Goal: Information Seeking & Learning: Learn about a topic

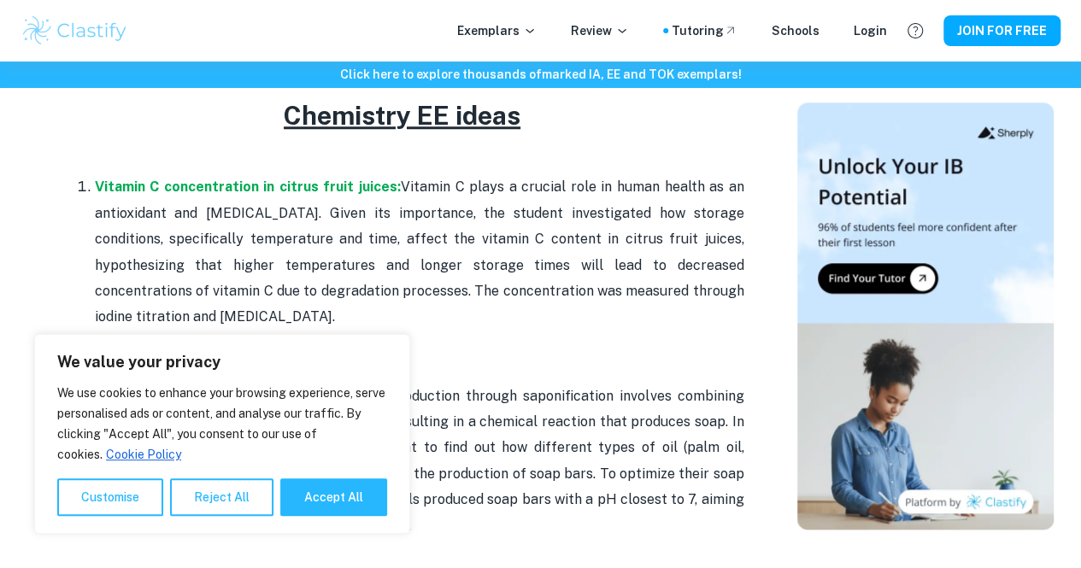
scroll to position [759, 0]
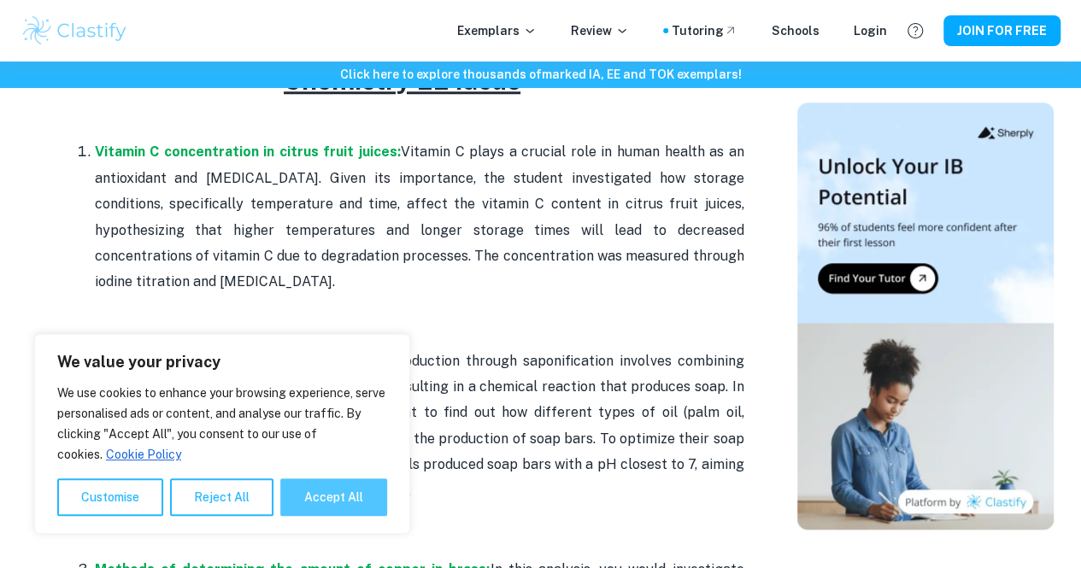
click at [337, 502] on button "Accept All" at bounding box center [333, 498] width 107 height 38
checkbox input "true"
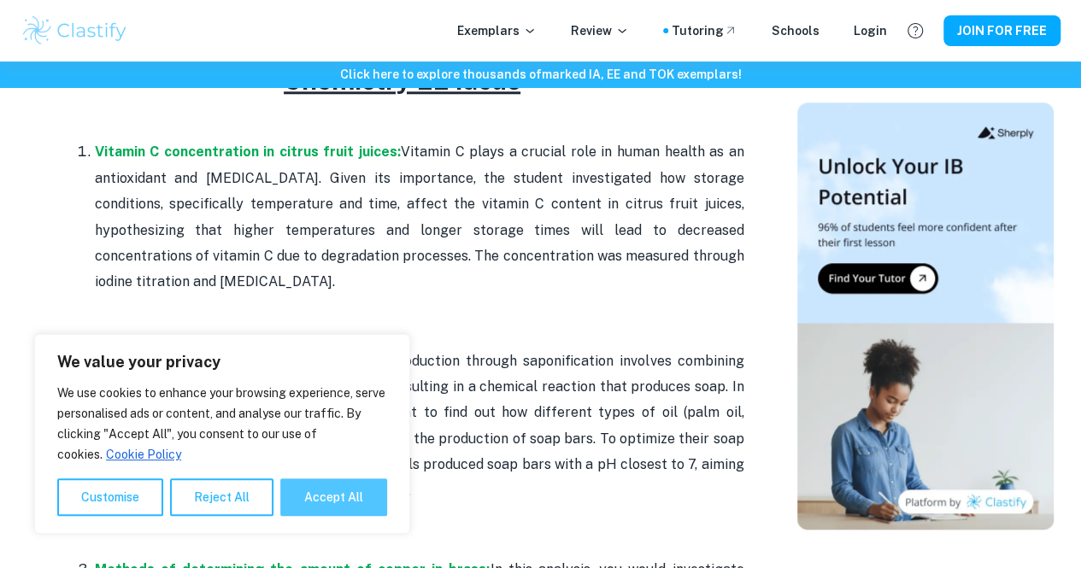
checkbox input "true"
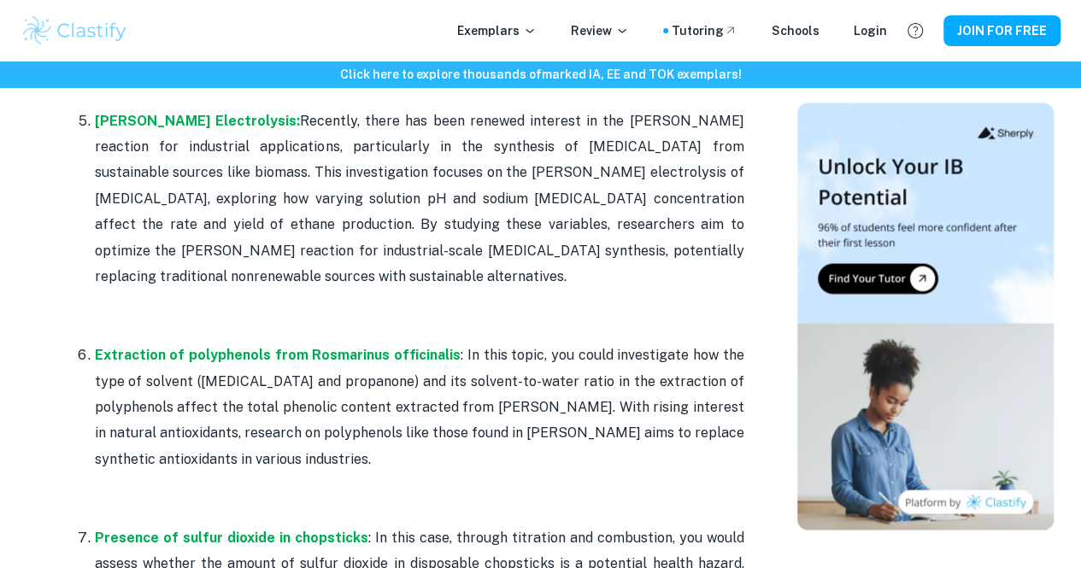
scroll to position [1598, 0]
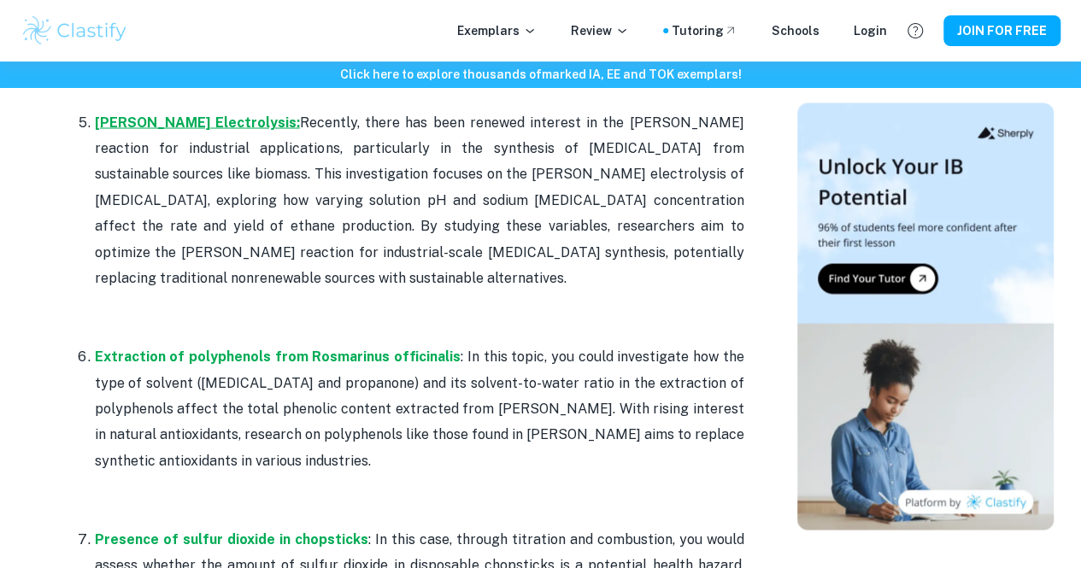
click at [191, 130] on strong "[PERSON_NAME] Electrolysis:" at bounding box center [197, 122] width 205 height 16
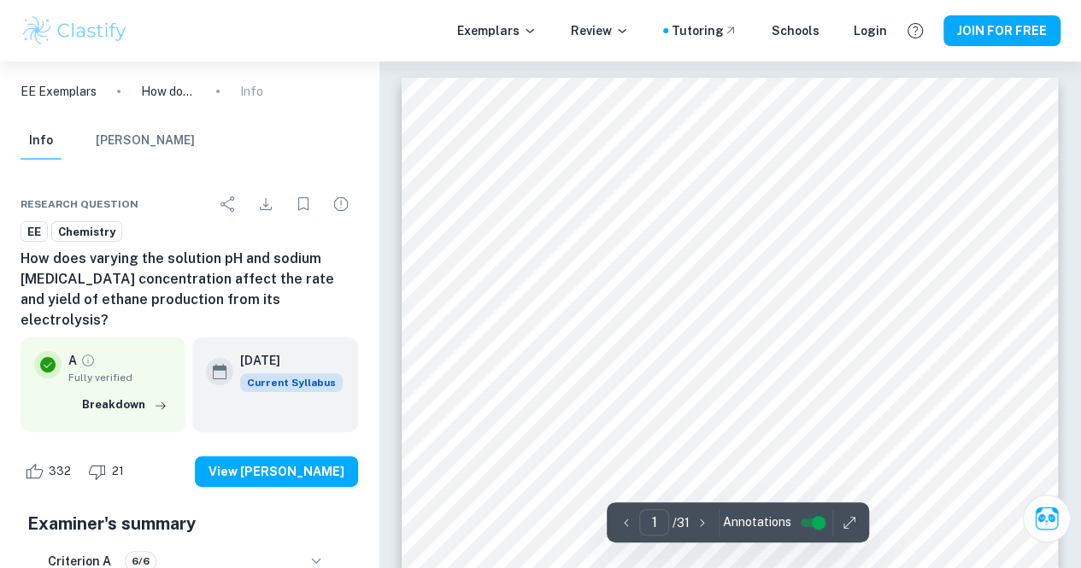
scroll to position [156, 0]
